Goal: Transaction & Acquisition: Book appointment/travel/reservation

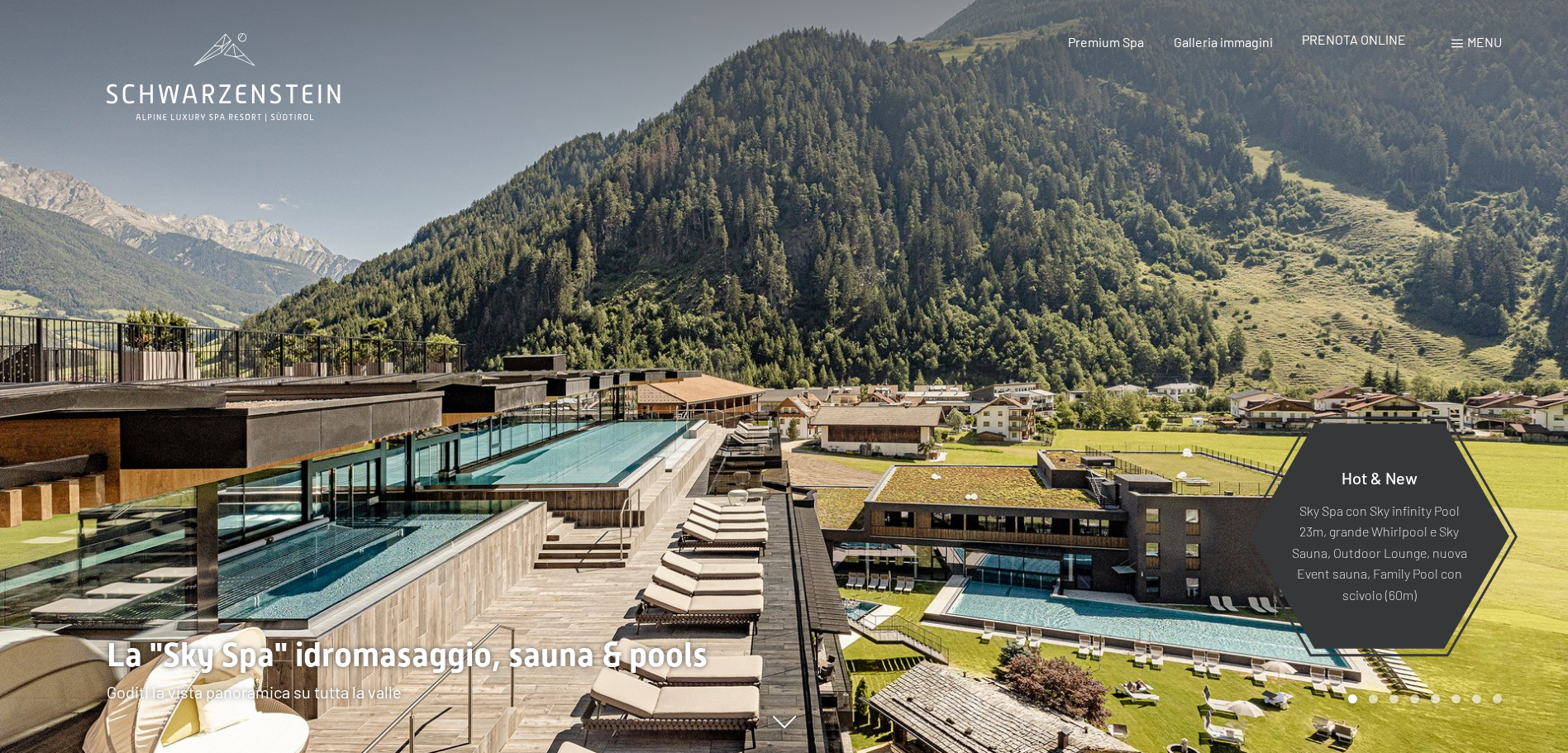
click at [1375, 35] on span "PRENOTA ONLINE" at bounding box center [1354, 40] width 104 height 15
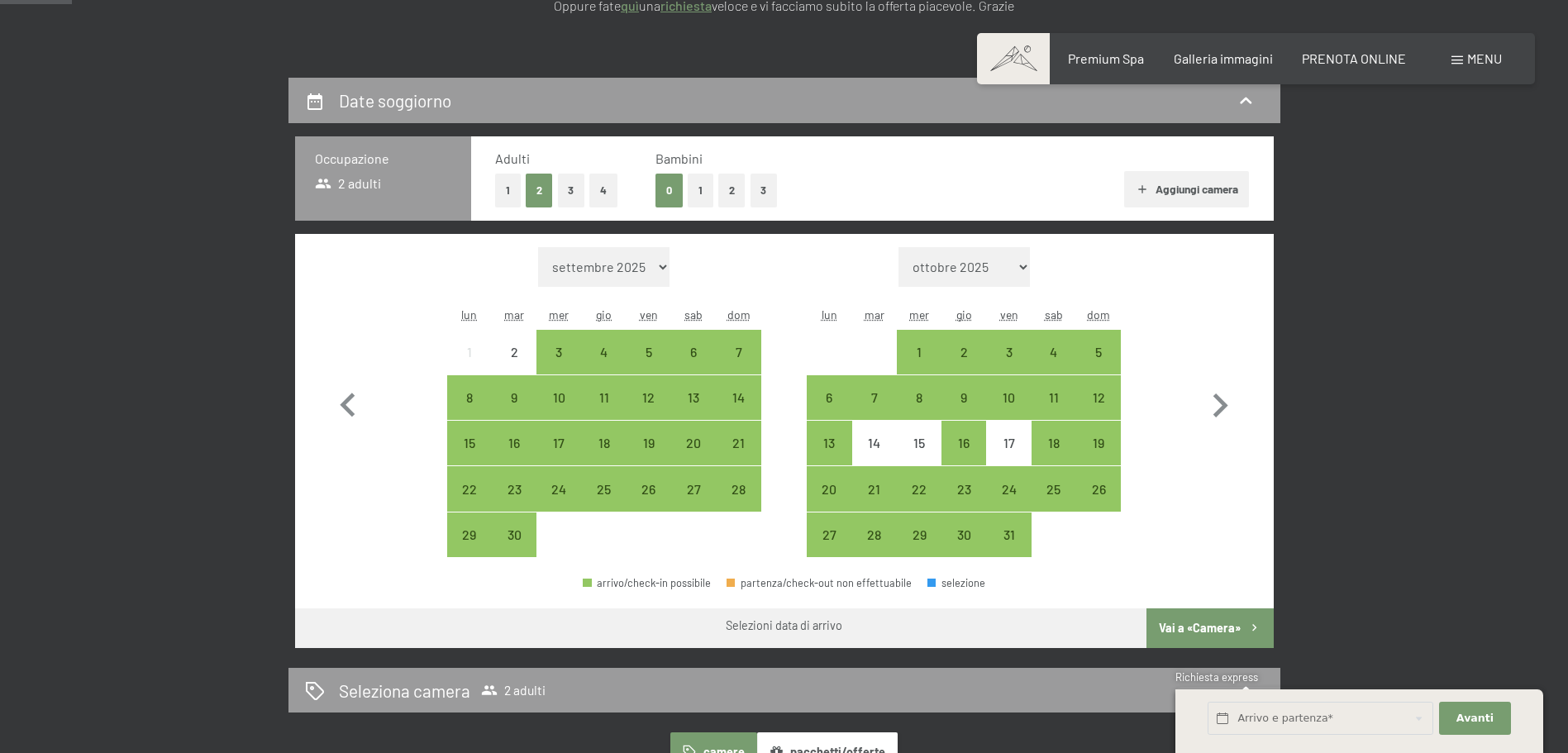
scroll to position [331, 0]
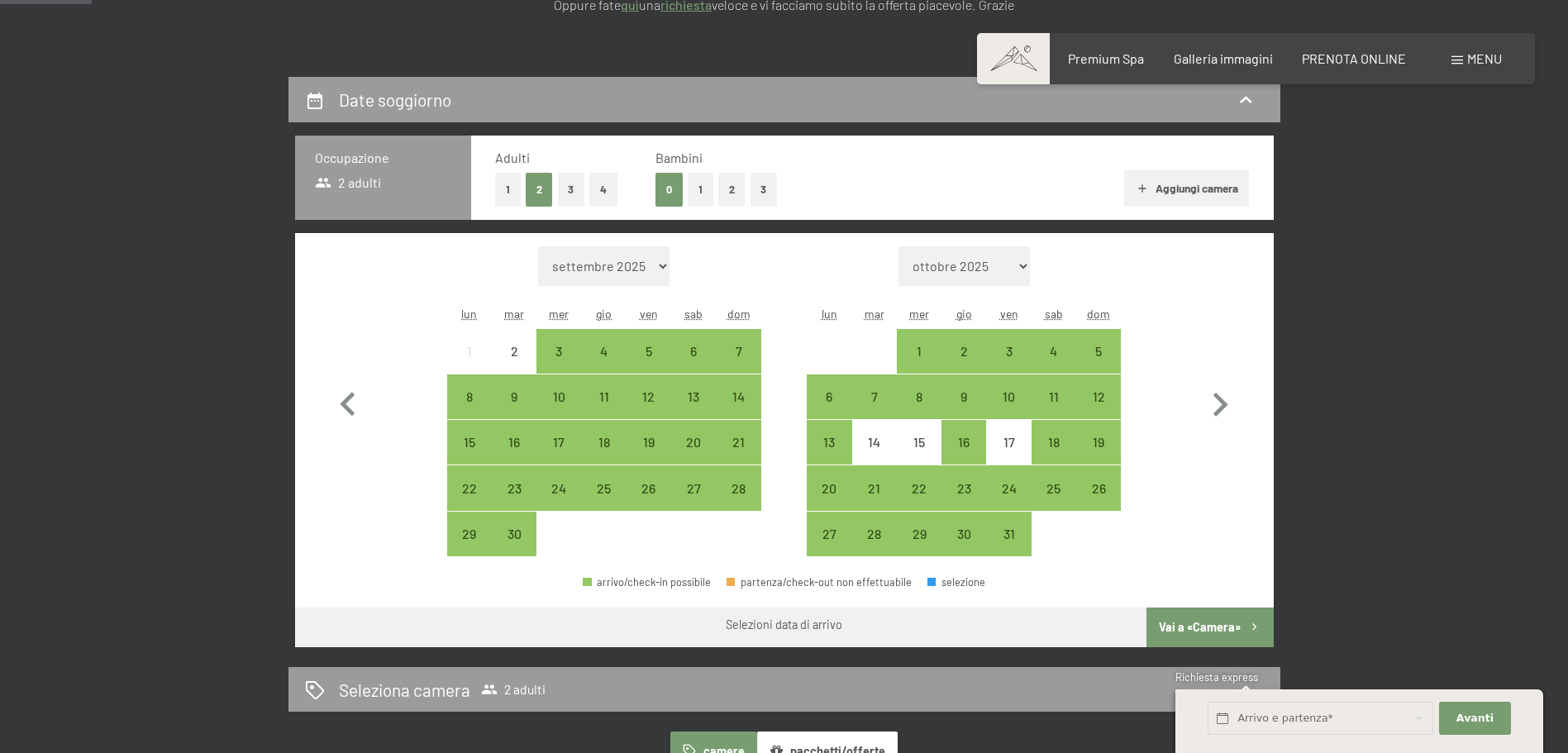
click at [701, 184] on button "1" at bounding box center [701, 189] width 26 height 34
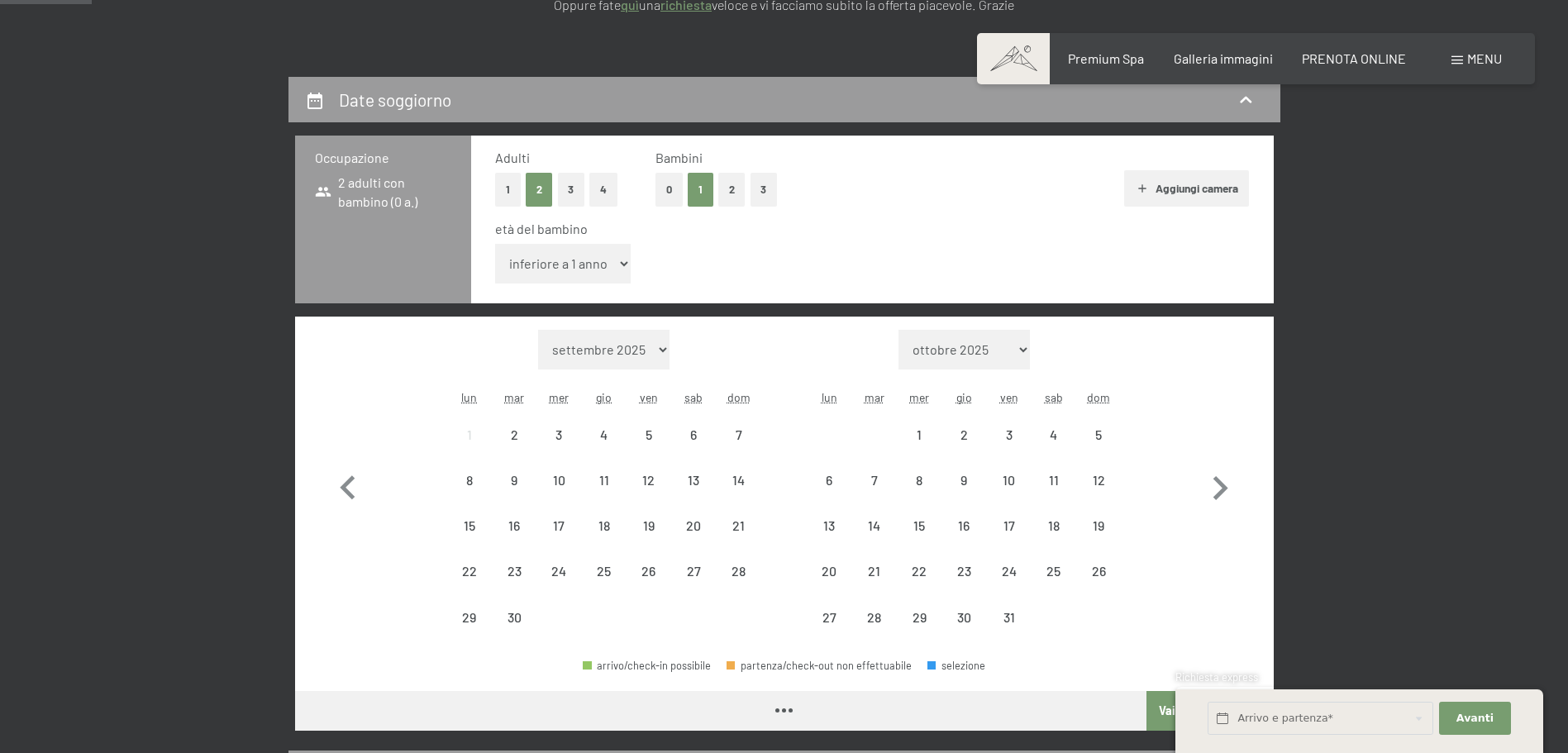
click at [603, 266] on select "inferiore a 1 anno 1 anno 2 anni 3 anni 4 anni 5 anni 6 anni 7 anni 8 anni 9 an…" at bounding box center [563, 264] width 137 height 40
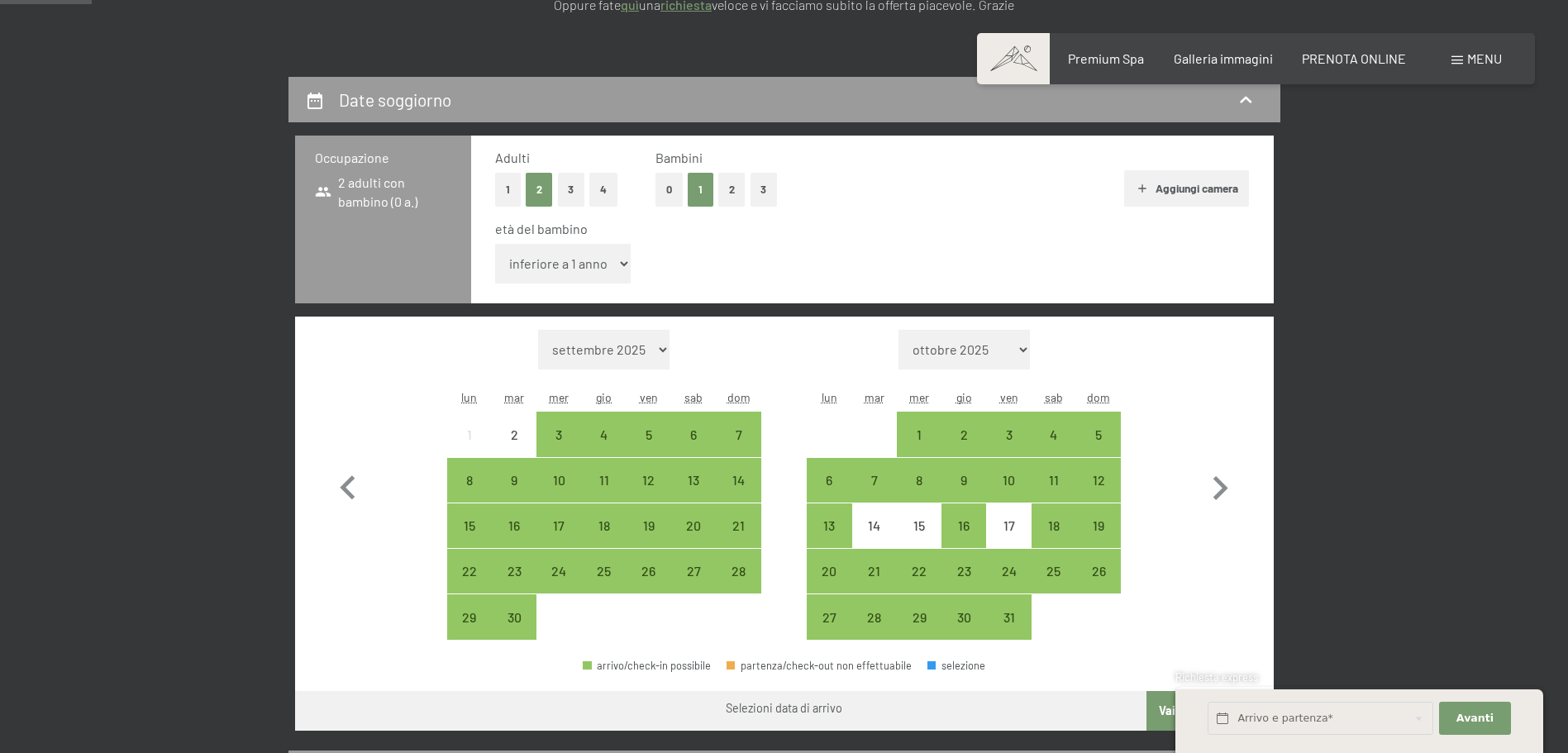
select select "9"
click at [495, 244] on select "inferiore a 1 anno 1 anno 2 anni 3 anni 4 anni 5 anni 6 anni 7 anni 8 anni 9 an…" at bounding box center [563, 264] width 137 height 40
click at [657, 578] on div "26" at bounding box center [649, 585] width 41 height 41
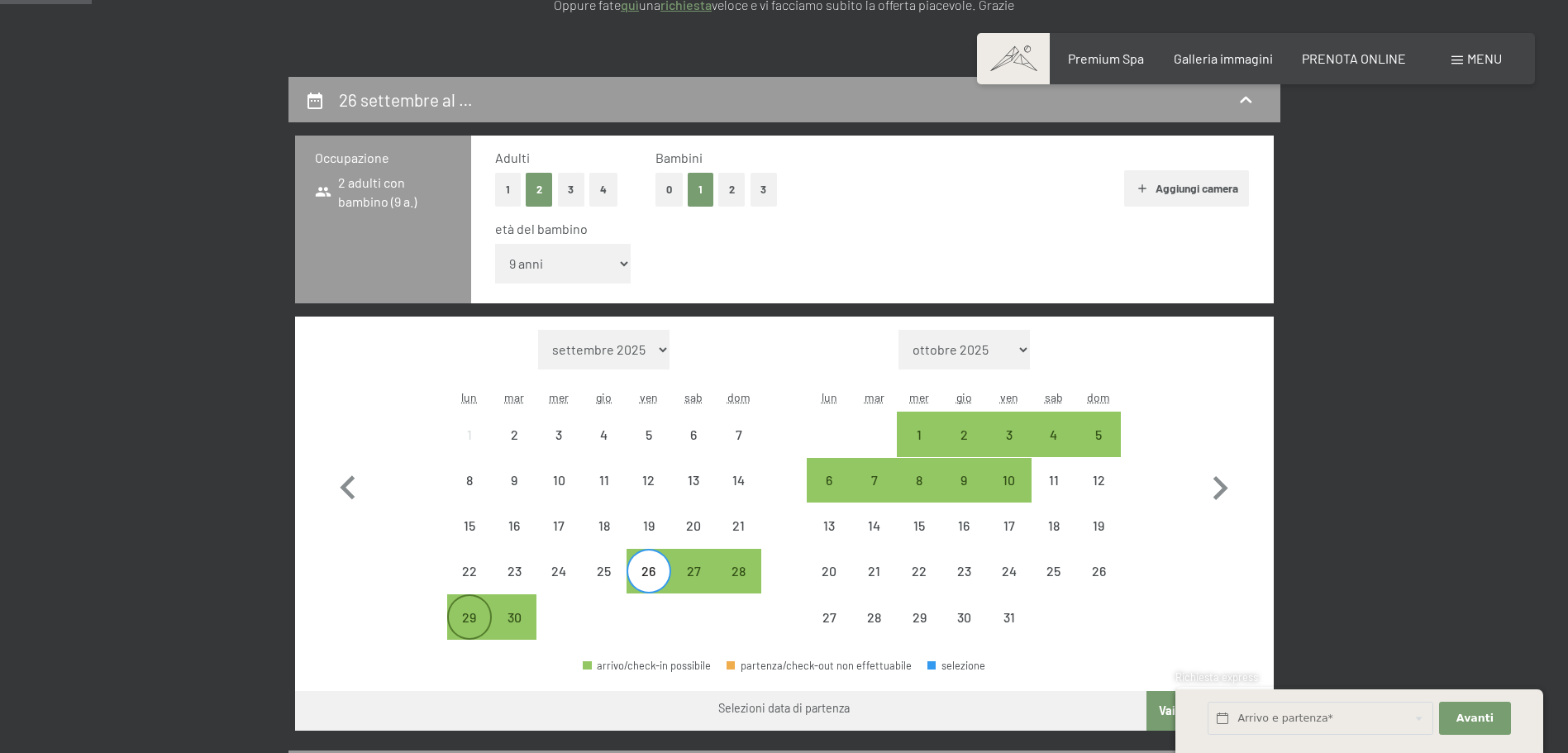
click at [474, 631] on div "29" at bounding box center [469, 632] width 41 height 41
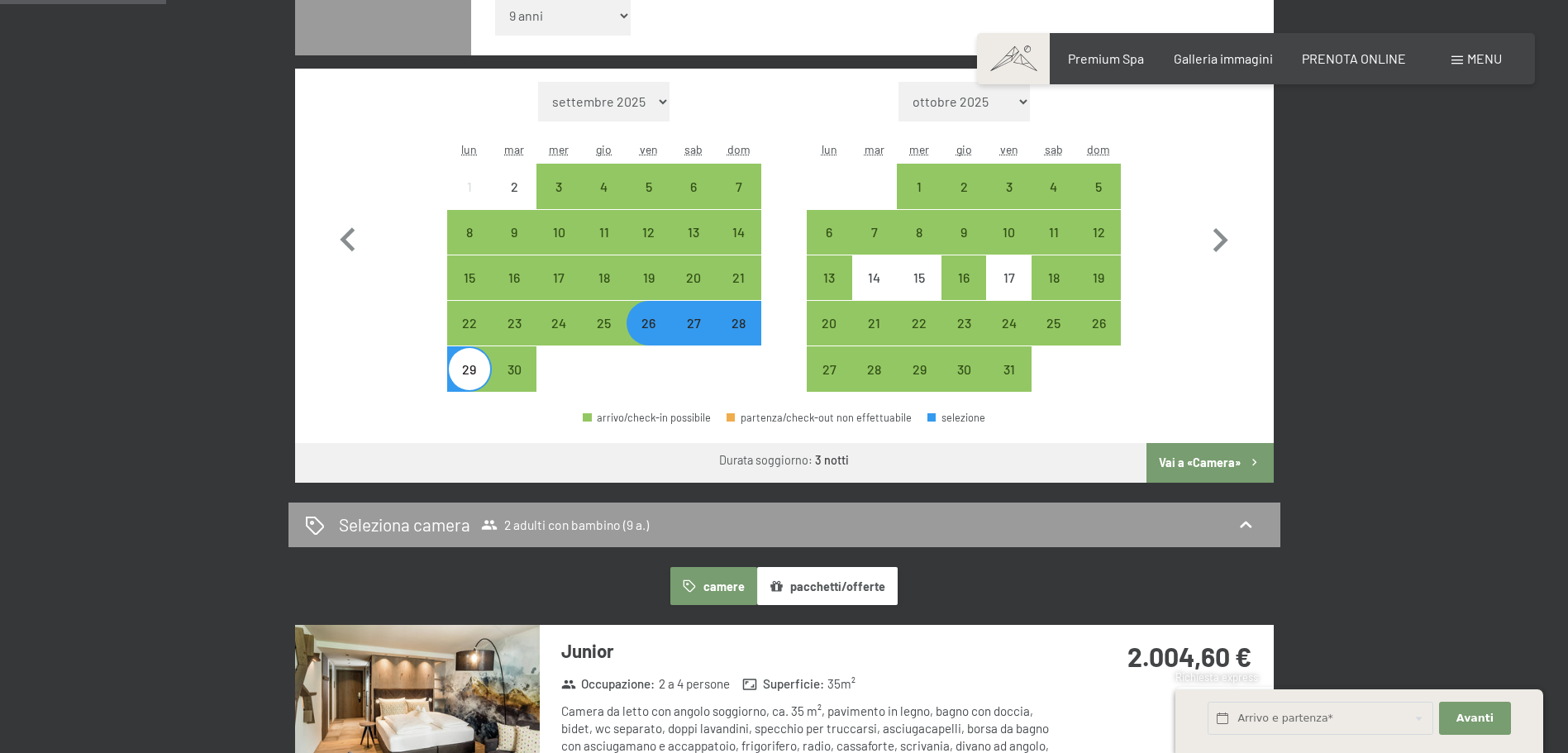
click at [1209, 469] on button "Vai a «Camera»" at bounding box center [1210, 462] width 126 height 40
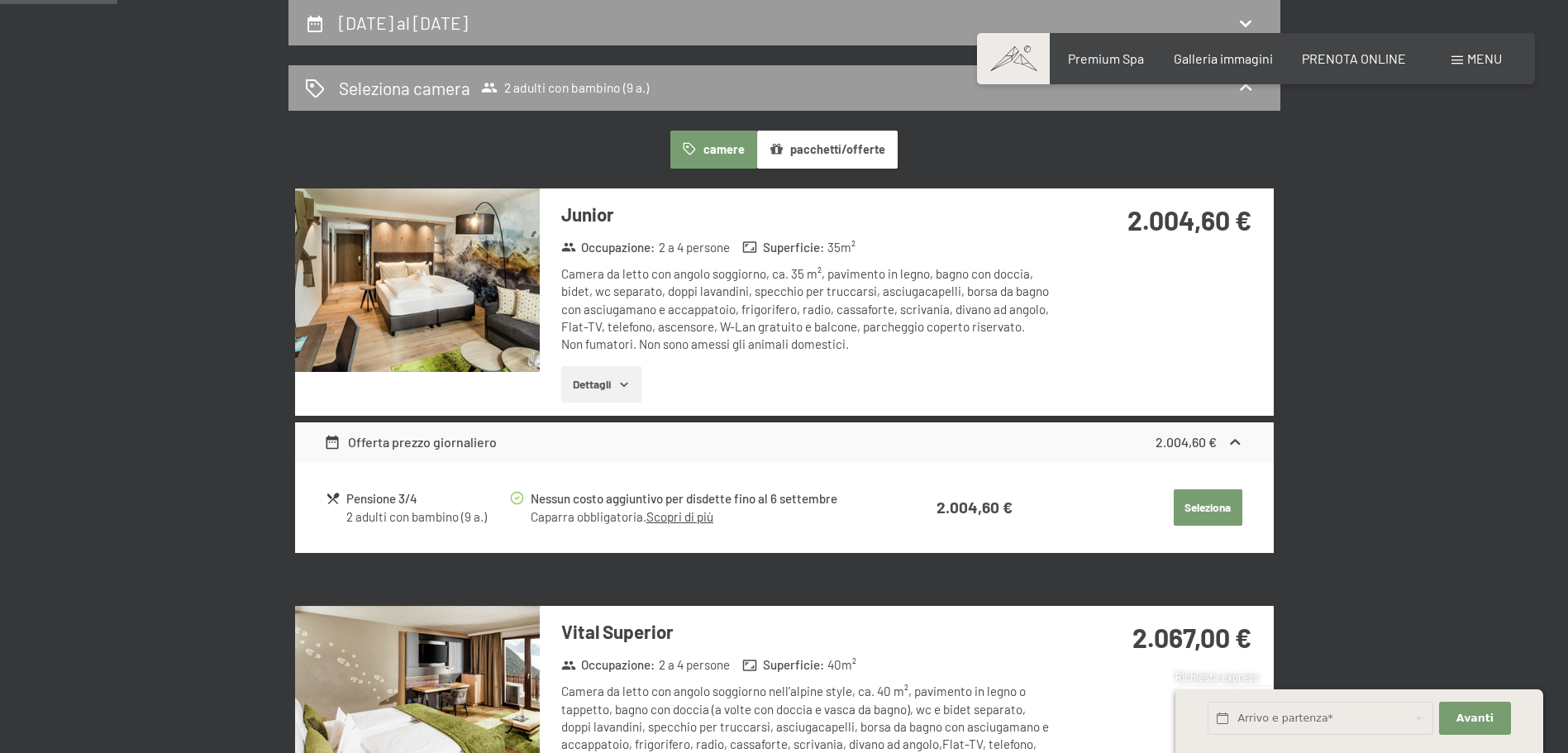
click at [603, 389] on button "Dettagli" at bounding box center [601, 384] width 80 height 36
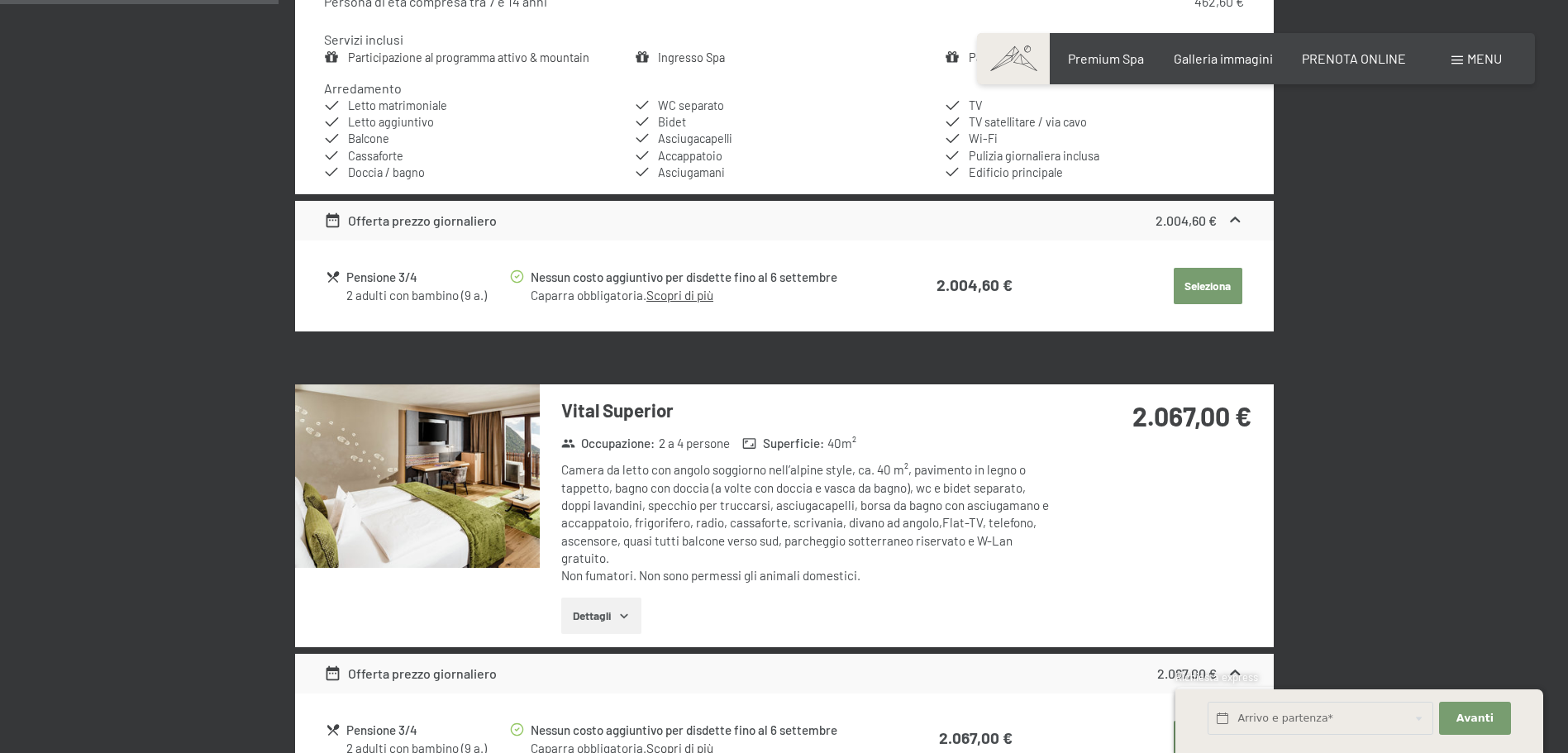
scroll to position [903, 0]
